Goal: Information Seeking & Learning: Learn about a topic

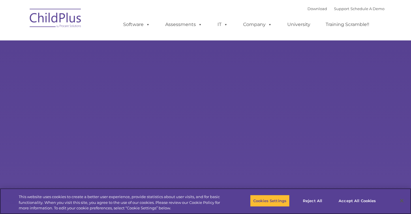
select select "MEDIUM"
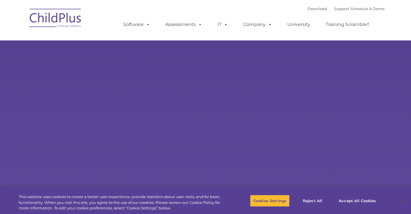
click at [72, 16] on img at bounding box center [56, 19] width 58 height 29
select select "MEDIUM"
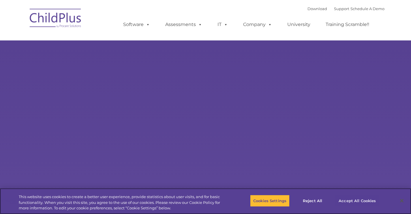
click at [351, 200] on button "Accept All Cookies" at bounding box center [358, 200] width 44 height 12
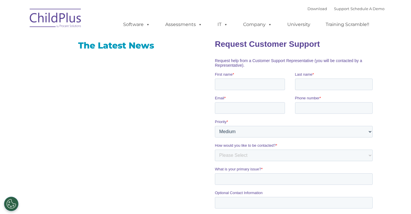
scroll to position [508, 0]
